Goal: Obtain resource: Obtain resource

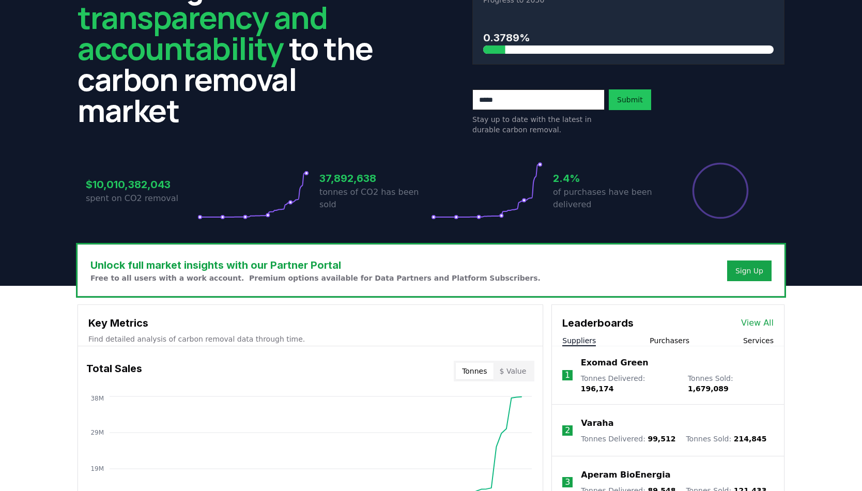
scroll to position [282, 0]
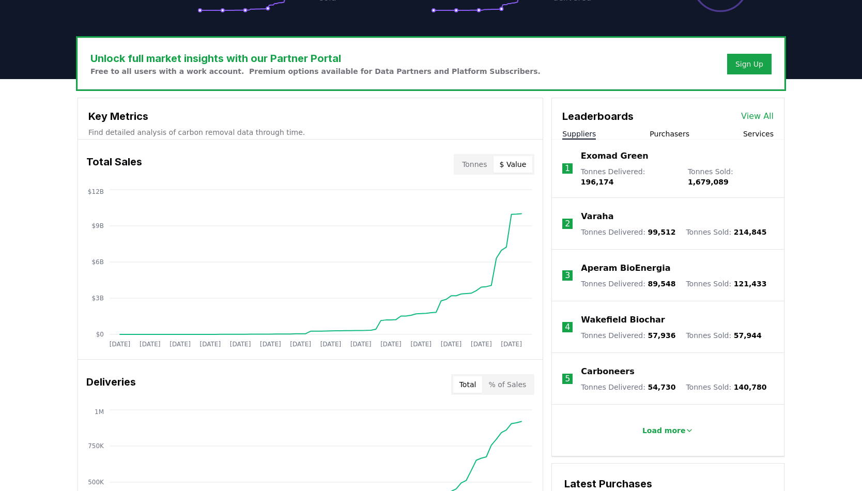
click at [513, 166] on button "$ Value" at bounding box center [513, 164] width 39 height 17
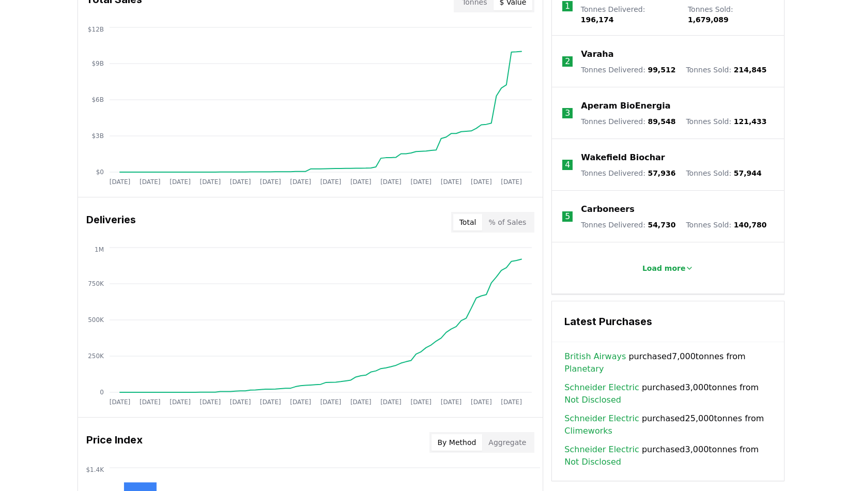
scroll to position [343, 0]
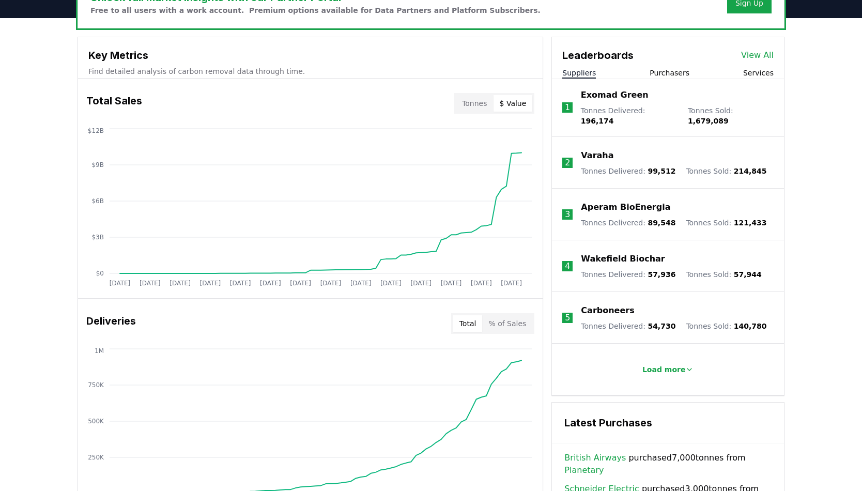
click at [481, 102] on button "Tonnes" at bounding box center [474, 103] width 37 height 17
click at [764, 55] on link "View All" at bounding box center [757, 55] width 33 height 12
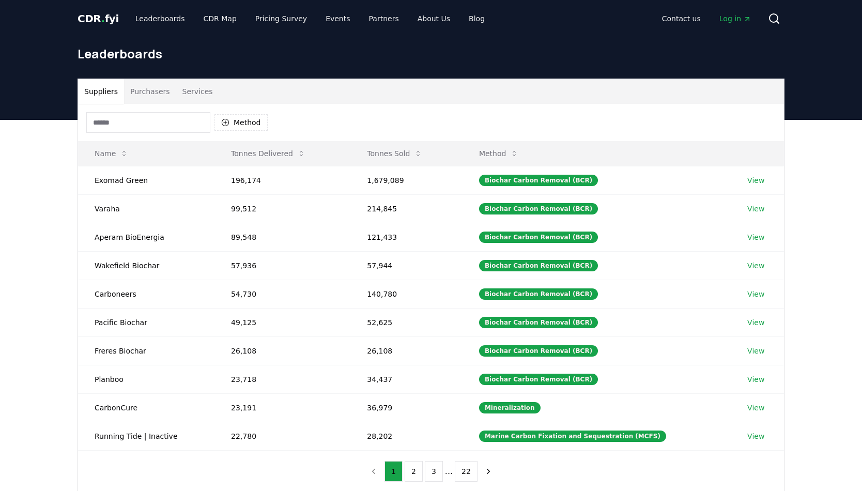
click at [148, 93] on button "Purchasers" at bounding box center [150, 91] width 52 height 25
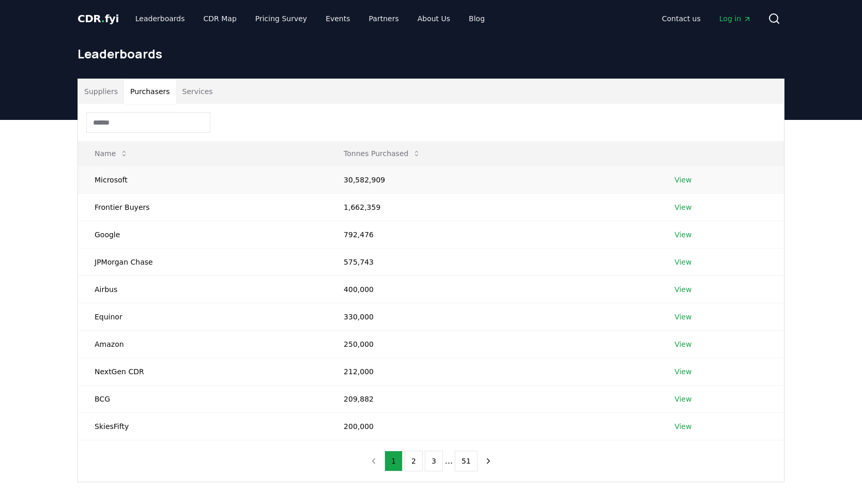
click at [92, 177] on td "Microsoft" at bounding box center [202, 179] width 249 height 27
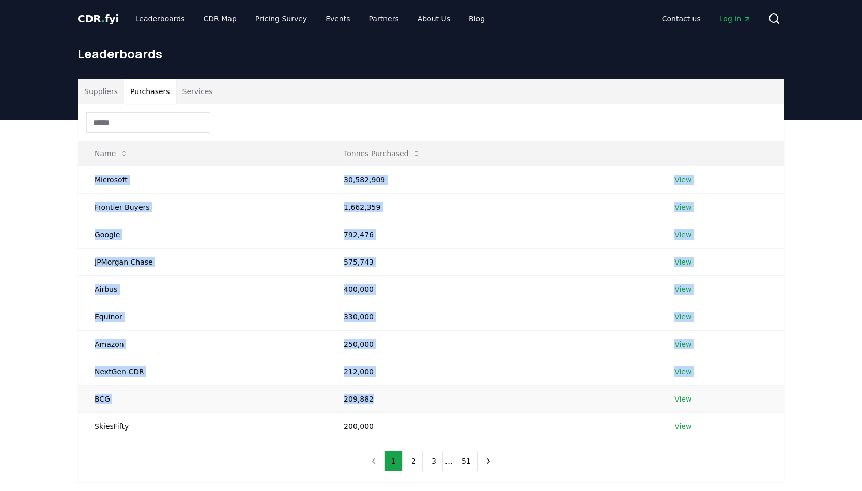
drag, startPoint x: 93, startPoint y: 177, endPoint x: 414, endPoint y: 407, distance: 395.4
click at [416, 408] on tbody "Microsoft 30,582,909 View Frontier Buyers 1,662,359 View Google 792,476 View JP…" at bounding box center [431, 303] width 706 height 274
copy tbody "Microsoft 30,582,909 View Frontier Buyers 1,662,359 View Google 792,476 View JP…"
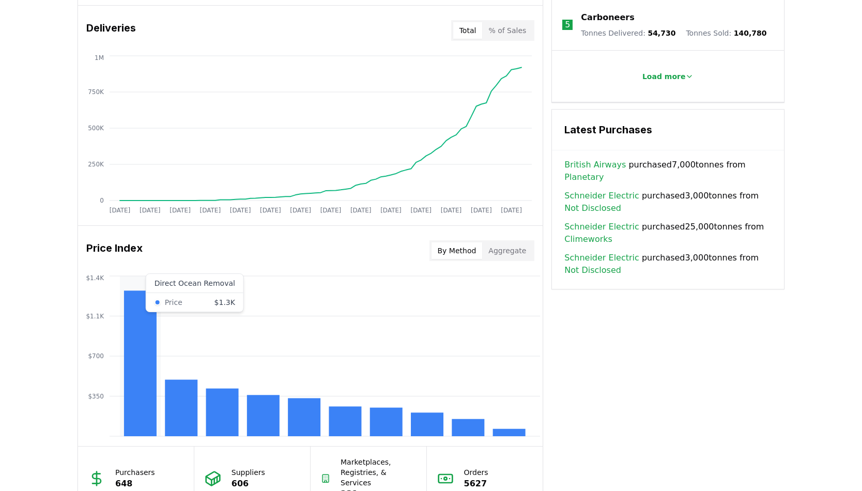
scroll to position [725, 0]
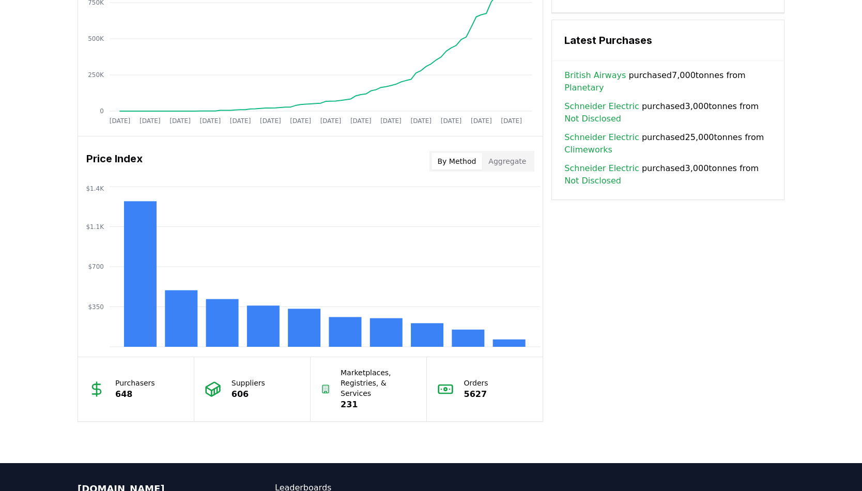
click at [504, 161] on button "Aggregate" at bounding box center [507, 161] width 50 height 17
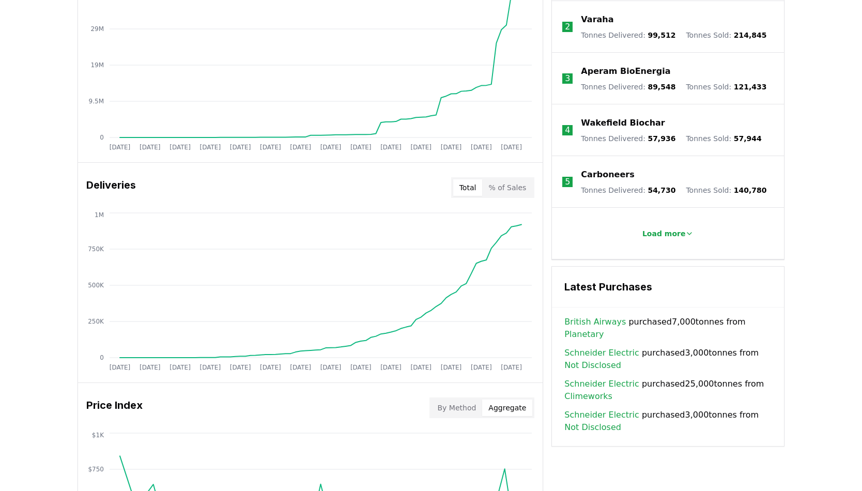
scroll to position [388, 0]
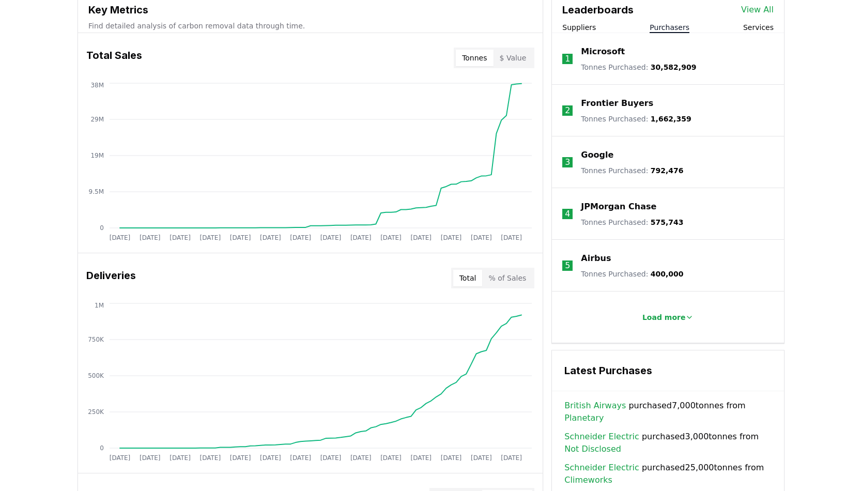
click at [674, 26] on button "Purchasers" at bounding box center [670, 27] width 40 height 10
click at [761, 26] on button "Services" at bounding box center [758, 27] width 30 height 10
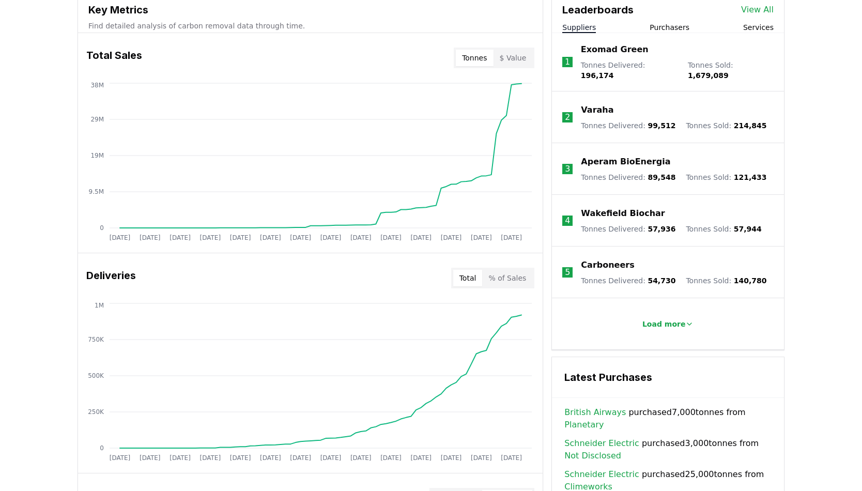
click at [574, 28] on button "Suppliers" at bounding box center [579, 27] width 34 height 10
click at [669, 28] on button "Purchasers" at bounding box center [670, 27] width 40 height 10
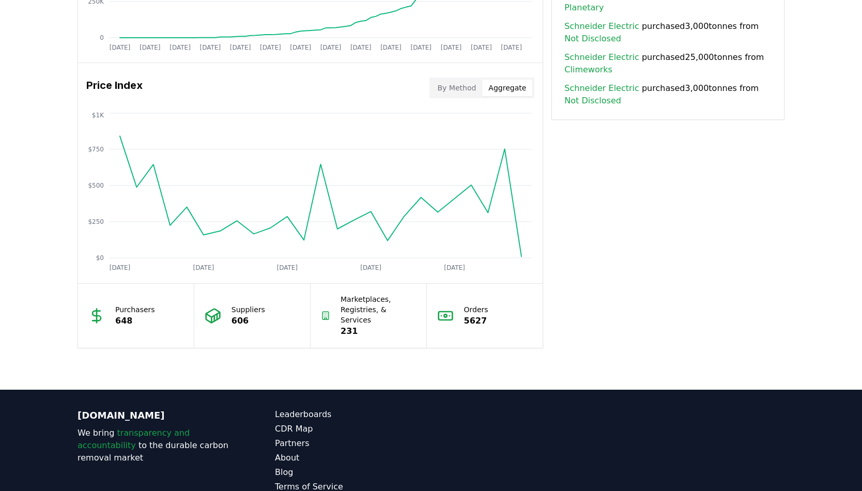
scroll to position [801, 0]
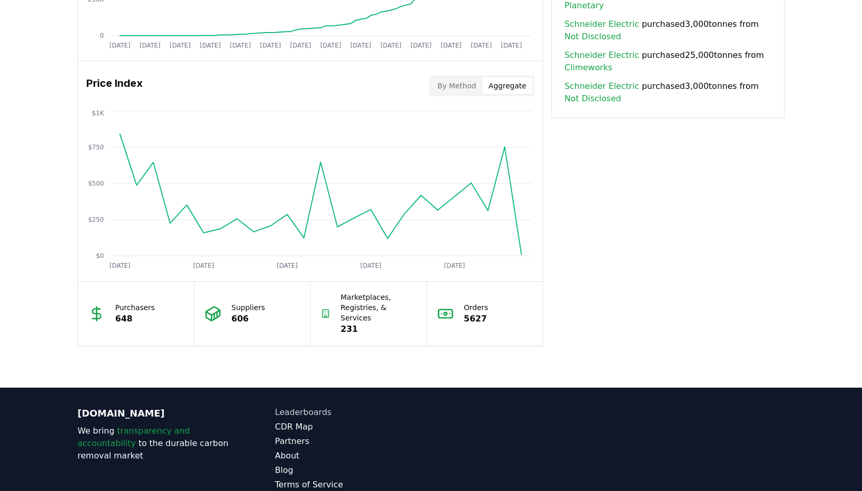
click at [311, 406] on link "Leaderboards" at bounding box center [353, 412] width 156 height 12
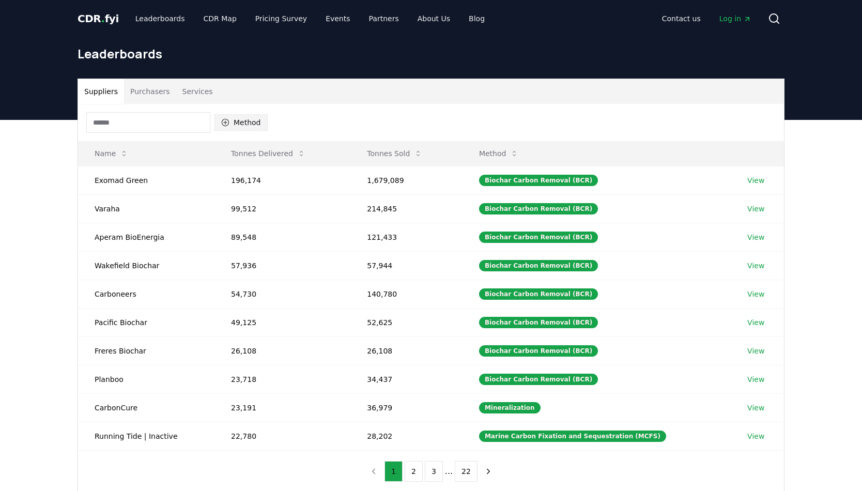
click at [242, 120] on button "Method" at bounding box center [240, 122] width 53 height 17
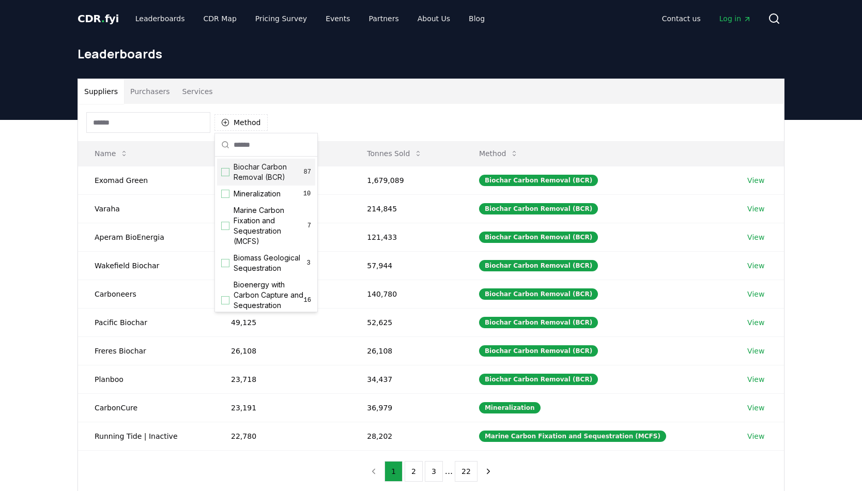
click at [331, 110] on div "Method" at bounding box center [431, 122] width 706 height 37
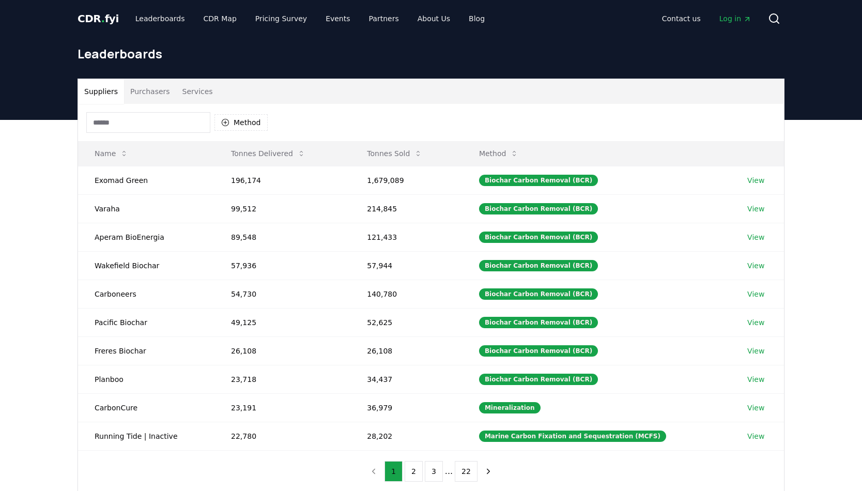
click at [146, 88] on button "Purchasers" at bounding box center [150, 91] width 52 height 25
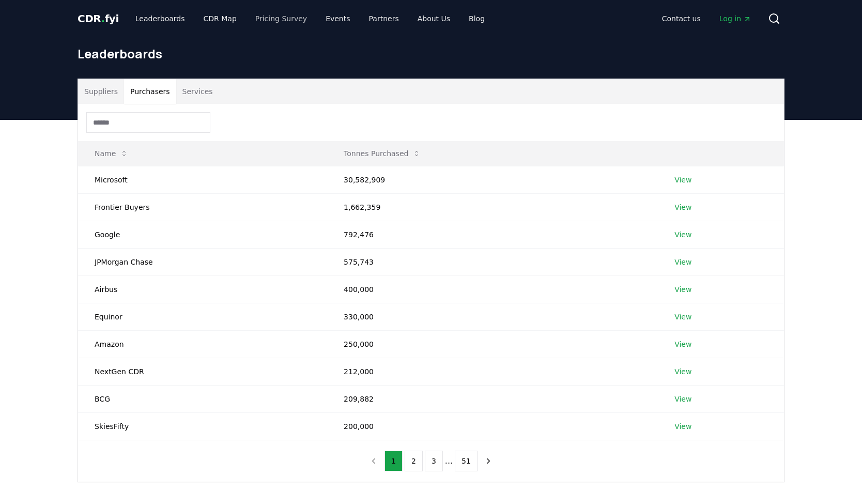
click at [279, 17] on link "Pricing Survey" at bounding box center [281, 18] width 68 height 19
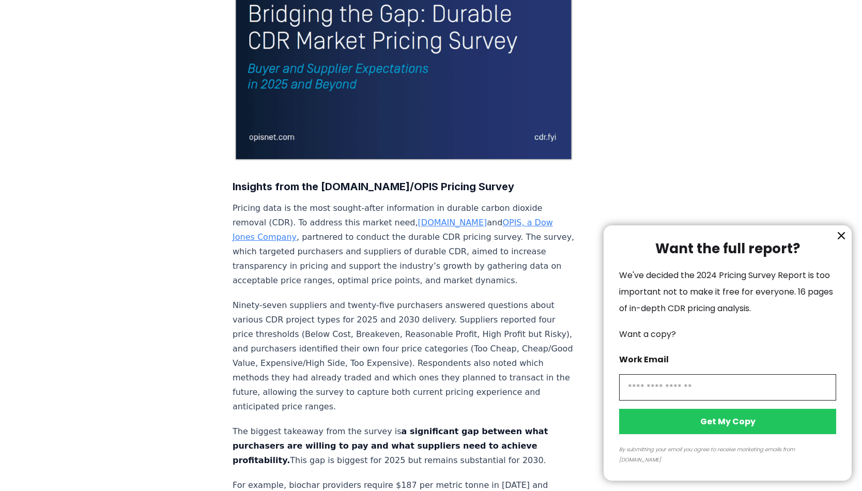
scroll to position [289, 0]
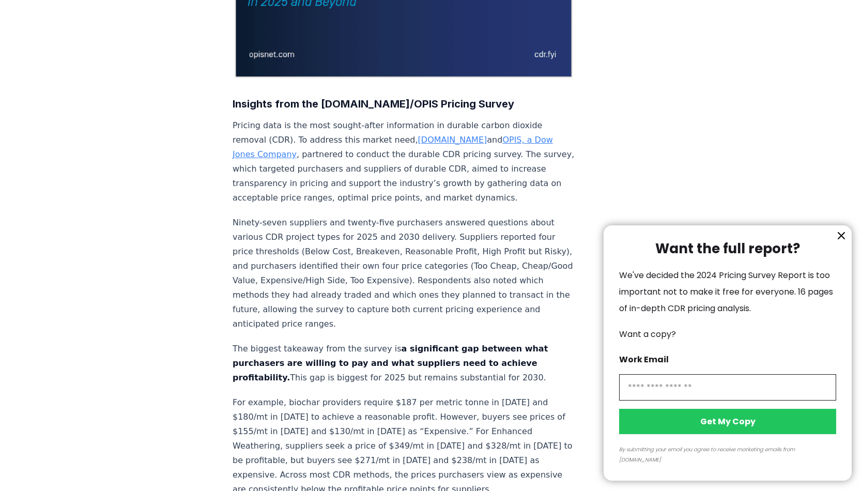
click at [679, 395] on input "information" at bounding box center [727, 387] width 217 height 26
type input "**********"
click at [735, 430] on button "Get My Copy" at bounding box center [727, 421] width 217 height 25
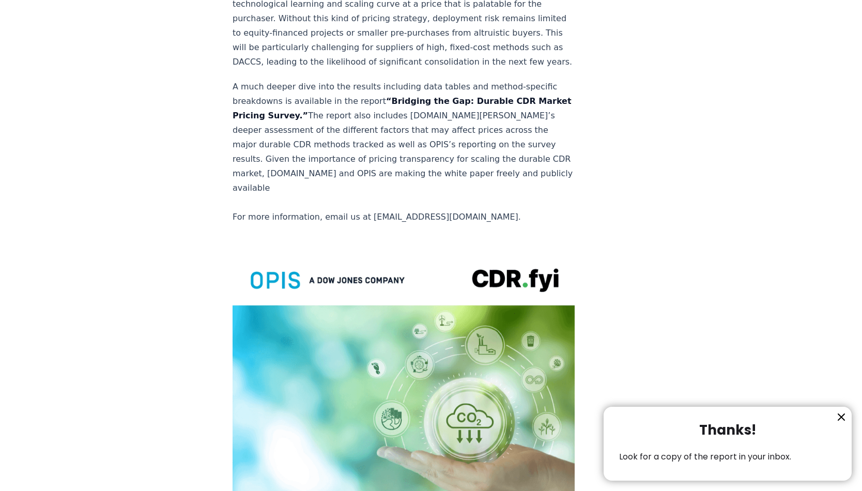
scroll to position [1975, 0]
